Goal: Task Accomplishment & Management: Use online tool/utility

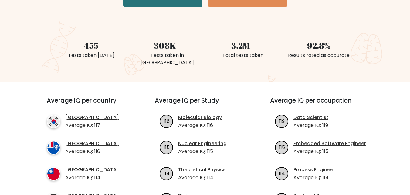
scroll to position [51, 0]
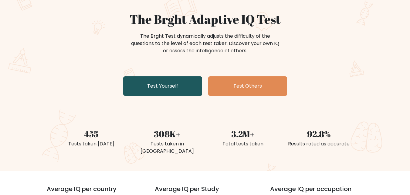
click at [140, 91] on link "Test Yourself" at bounding box center [162, 85] width 79 height 19
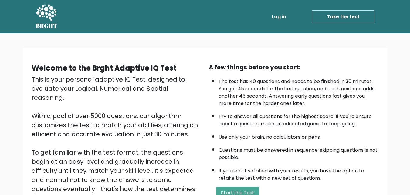
drag, startPoint x: 0, startPoint y: 0, endPoint x: 369, endPoint y: 53, distance: 373.0
click at [369, 53] on div "Welcome to the Brght Adaptive IQ Test This is your personal adaptive IQ Test, d…" at bounding box center [205, 144] width 365 height 192
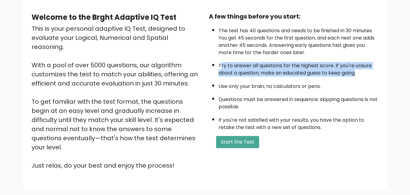
drag, startPoint x: 332, startPoint y: 73, endPoint x: 220, endPoint y: 62, distance: 112.4
click at [220, 62] on li "Try to answer all questions for the highest score. If you're unsure about a que…" at bounding box center [299, 68] width 160 height 18
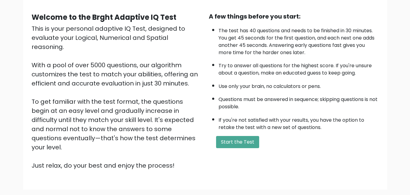
click at [316, 101] on li "Questions must be answered in sequence; skipping questions is not possible." at bounding box center [299, 102] width 160 height 18
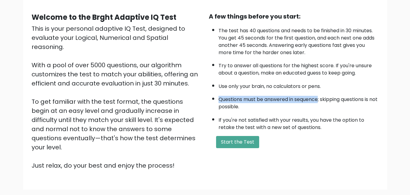
drag, startPoint x: 316, startPoint y: 101, endPoint x: 238, endPoint y: 98, distance: 78.5
click at [238, 98] on li "Questions must be answered in sequence; skipping questions is not possible." at bounding box center [299, 102] width 160 height 18
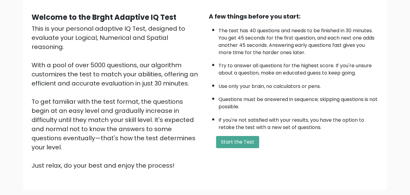
click at [282, 109] on li "Questions must be answered in sequence; skipping questions is not possible." at bounding box center [299, 102] width 160 height 18
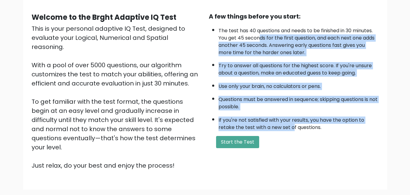
drag, startPoint x: 293, startPoint y: 128, endPoint x: 261, endPoint y: 38, distance: 96.1
click at [261, 38] on ul "The test has 40 questions and needs to be finished in 30 minutes. You get 45 se…" at bounding box center [294, 77] width 170 height 107
click at [282, 77] on ul "The test has 40 questions and needs to be finished in 30 minutes. You get 45 se…" at bounding box center [294, 77] width 170 height 107
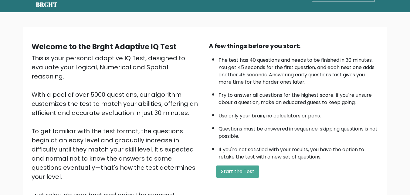
scroll to position [0, 0]
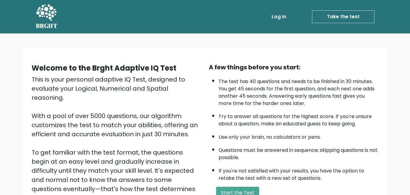
click at [47, 15] on icon at bounding box center [46, 13] width 21 height 18
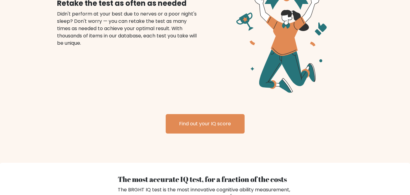
scroll to position [507, 0]
